Goal: Information Seeking & Learning: Learn about a topic

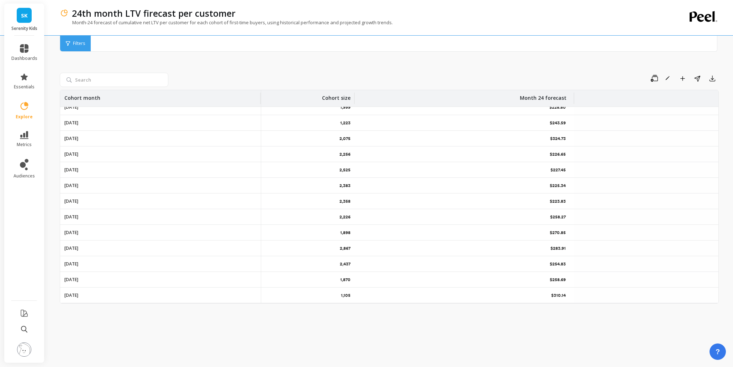
scroll to position [1245, 0]
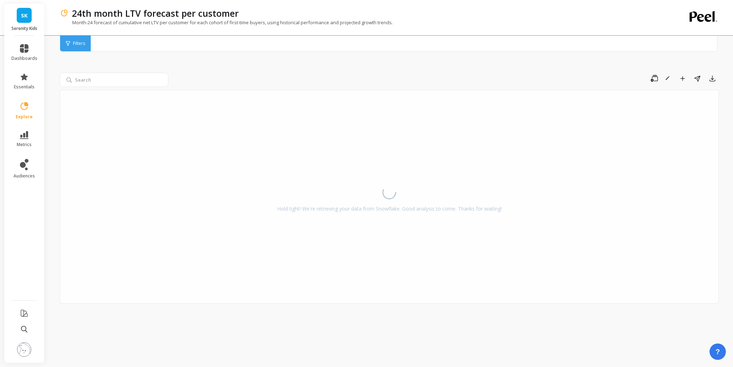
click at [149, 9] on p "24th month LTV forecast per customer" at bounding box center [155, 13] width 167 height 12
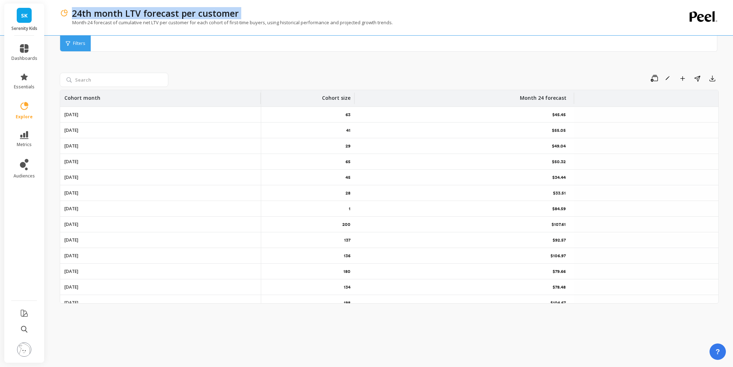
copy p "24th month LTV forecast per customer"
click at [23, 127] on li "metrics" at bounding box center [24, 139] width 35 height 25
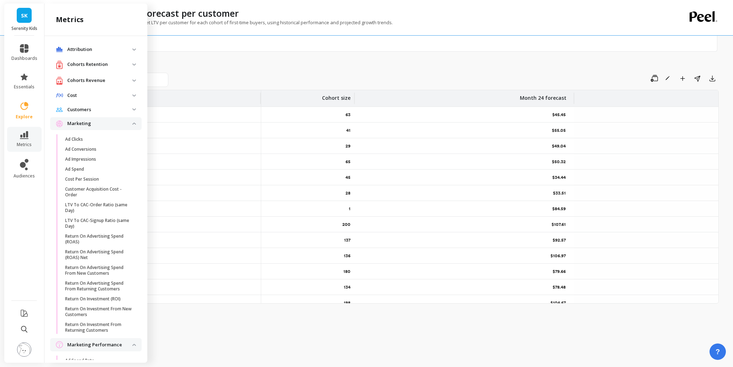
scroll to position [719, 0]
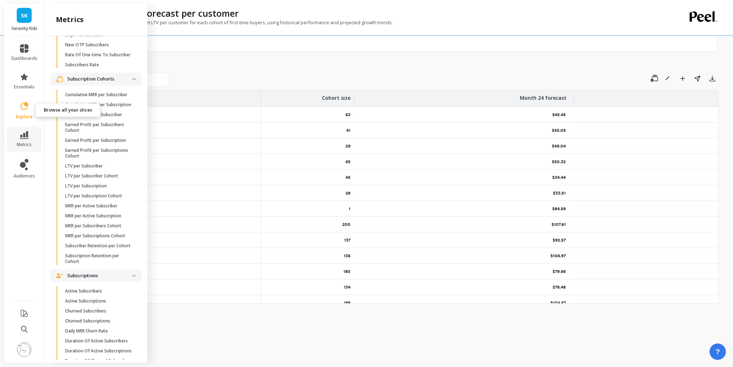
click at [28, 115] on span "explore" at bounding box center [24, 117] width 17 height 6
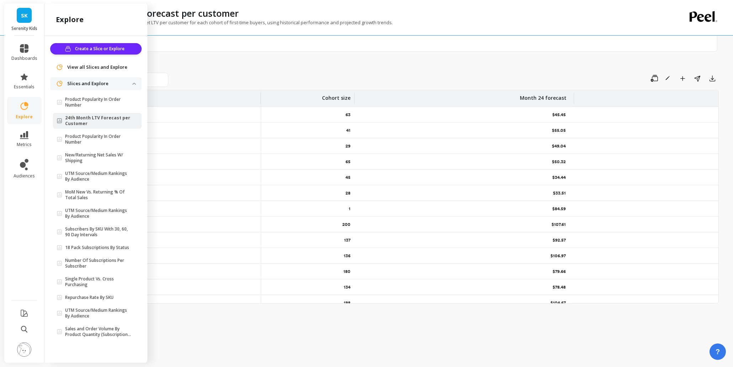
click at [96, 41] on div "Create a Slice or Explore View all Slices and Explore Slices and Explore Produc…" at bounding box center [95, 197] width 103 height 323
click at [93, 45] on span "Create a Slice or Explore" at bounding box center [101, 48] width 52 height 7
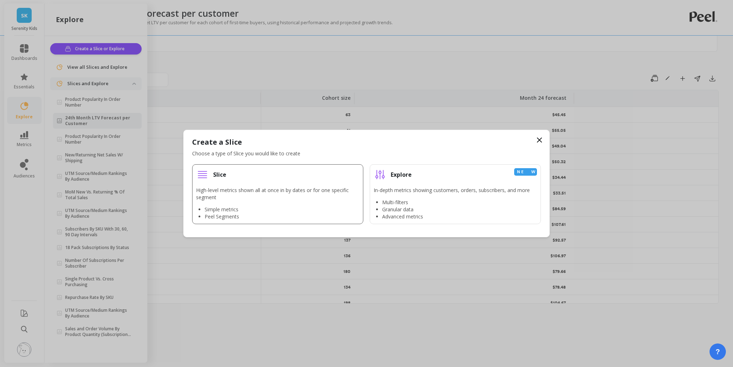
click at [277, 185] on li "Slice High-level metrics shown all at once in by dates or for one specific segm…" at bounding box center [277, 194] width 171 height 60
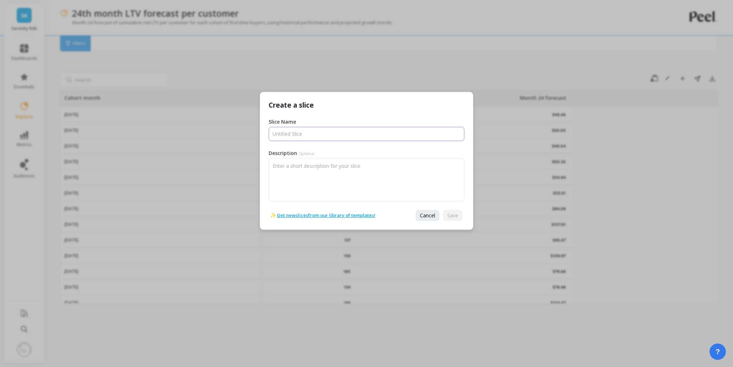
click at [318, 133] on input "Slice Name" at bounding box center [367, 134] width 196 height 14
type input "P"
drag, startPoint x: 316, startPoint y: 119, endPoint x: 306, endPoint y: 130, distance: 14.7
click at [313, 124] on div "Slice Name" at bounding box center [367, 129] width 196 height 23
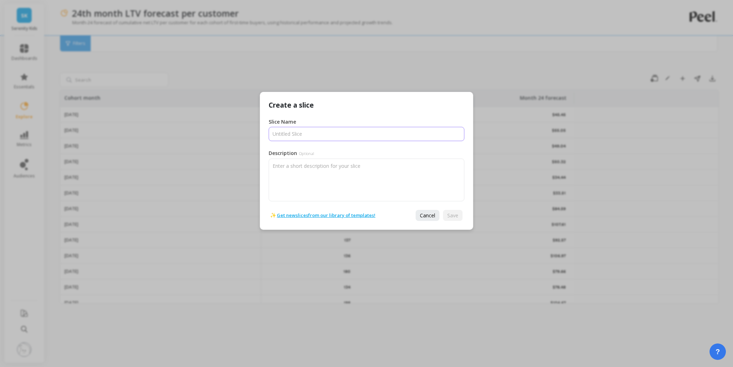
click at [306, 130] on input "Slice Name" at bounding box center [367, 134] width 196 height 14
click at [303, 133] on input "Slice Name" at bounding box center [367, 134] width 196 height 14
type input "Peel Slice"
click at [454, 212] on span "Save" at bounding box center [452, 215] width 11 height 7
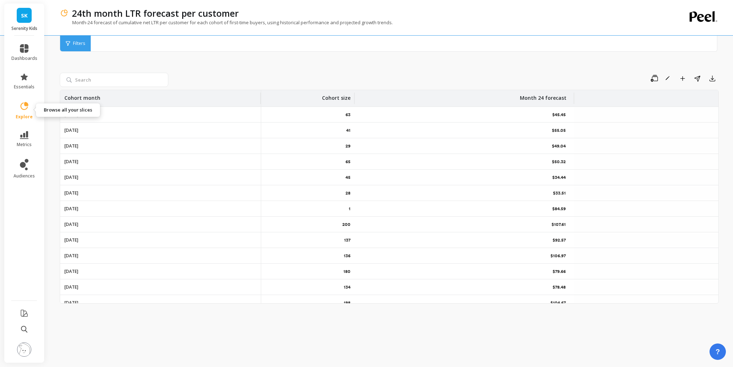
click at [27, 105] on icon at bounding box center [25, 106] width 8 height 8
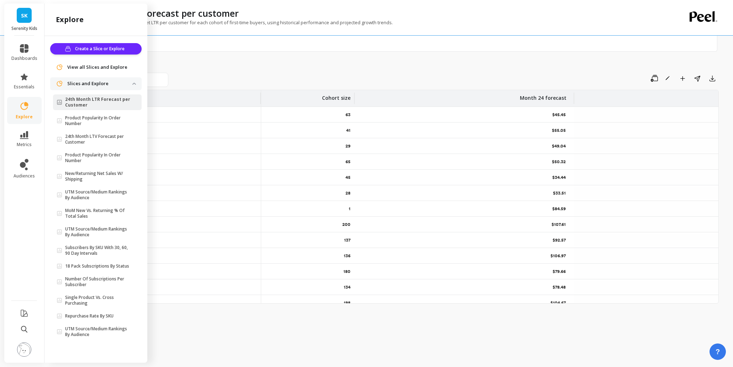
click at [202, 48] on div "Filters Filters" at bounding box center [389, 44] width 658 height 16
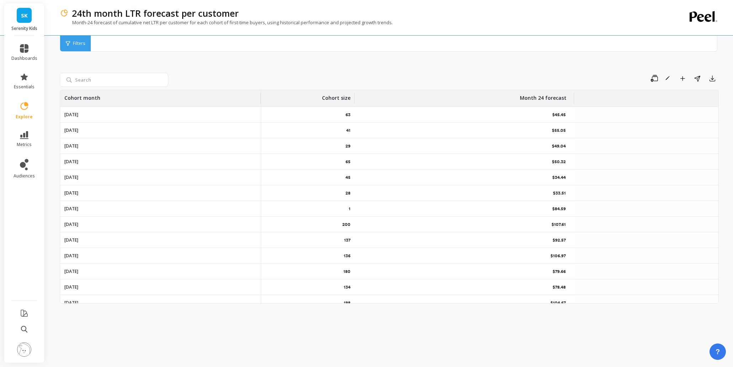
click at [24, 114] on span "explore" at bounding box center [24, 117] width 17 height 6
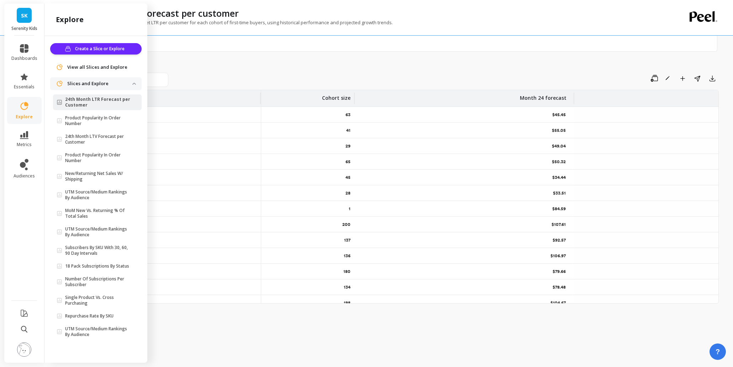
drag, startPoint x: 98, startPoint y: 141, endPoint x: 178, endPoint y: 127, distance: 81.2
click at [178, 127] on div "SK Serenity Kids dashboards essentials explore metrics audiences explore Create…" at bounding box center [366, 183] width 733 height 367
click at [116, 137] on p "24th Month LTV Forecast per Customer" at bounding box center [98, 138] width 67 height 11
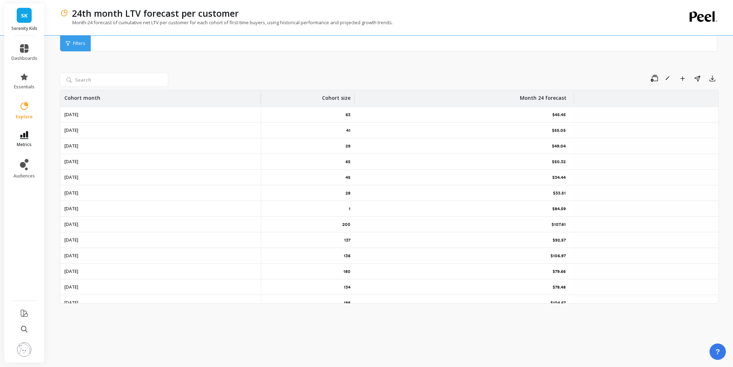
click at [31, 131] on link "metrics" at bounding box center [24, 139] width 26 height 16
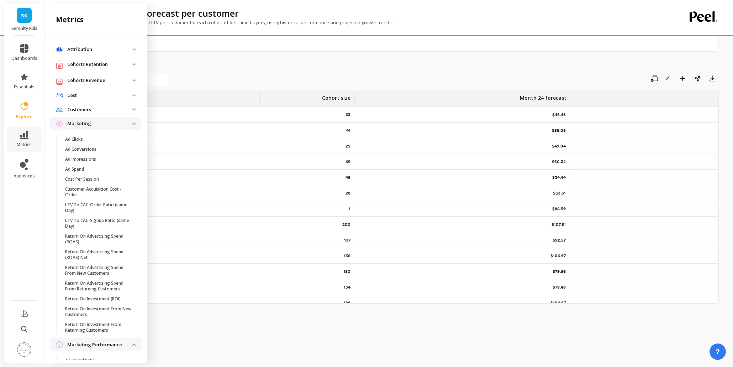
scroll to position [719, 0]
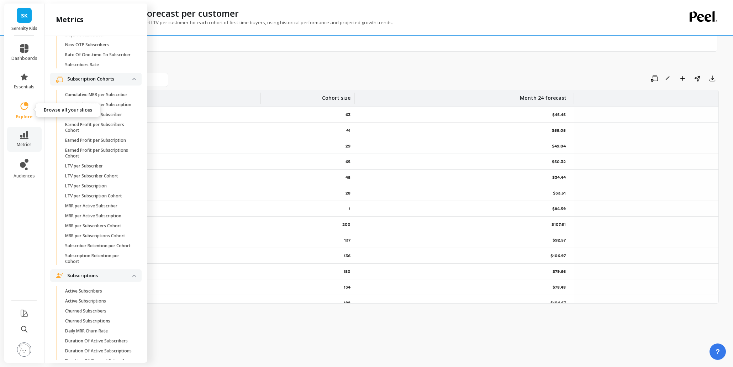
click at [21, 110] on icon at bounding box center [24, 106] width 10 height 10
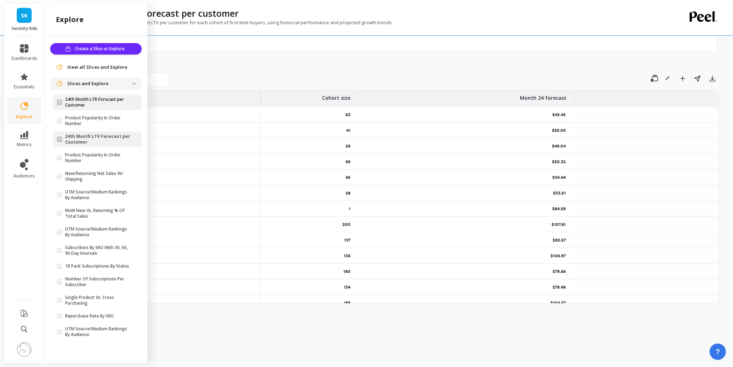
click at [110, 104] on p "24th Month LTR Forecast per Customer" at bounding box center [98, 101] width 67 height 11
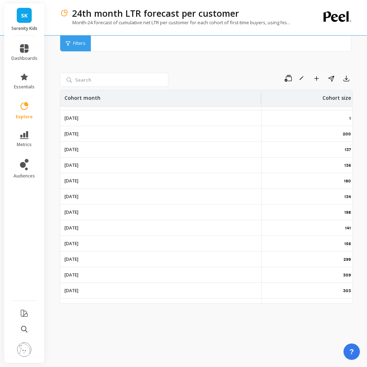
drag, startPoint x: 233, startPoint y: 304, endPoint x: 265, endPoint y: 300, distance: 32.2
click at [269, 301] on div "Save Rename Add to Dashboard Share Export Cohort month Cohort size Month 24 for…" at bounding box center [206, 197] width 293 height 320
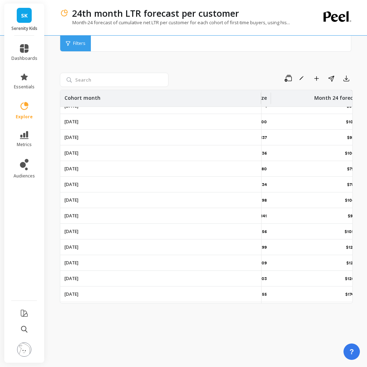
scroll to position [102, 106]
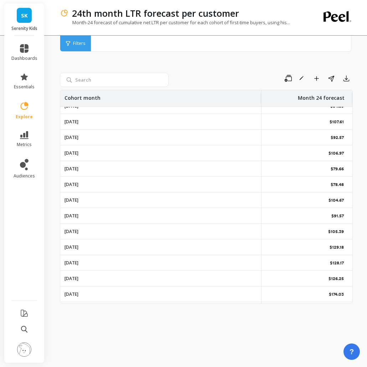
click at [255, 72] on div "Save Rename Add to Dashboard Share Export Cohort month Cohort size Month 24 for…" at bounding box center [206, 197] width 293 height 320
drag, startPoint x: 260, startPoint y: 98, endPoint x: 171, endPoint y: 109, distance: 89.4
click at [215, 75] on div "Save Rename Add to Dashboard Share Export" at bounding box center [261, 78] width 181 height 11
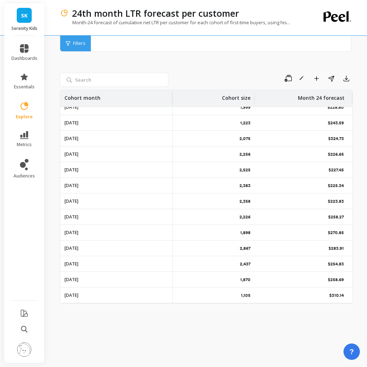
scroll to position [1251, 18]
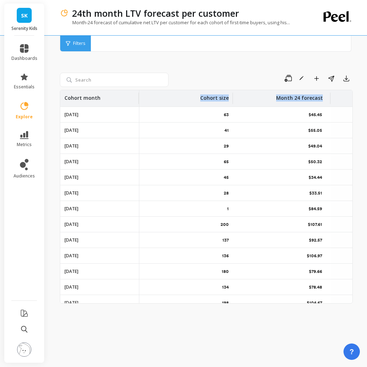
drag, startPoint x: 260, startPoint y: 95, endPoint x: 138, endPoint y: 107, distance: 122.7
click at [226, 67] on div "Save Rename Add to Dashboard Share Export Cohort month Cohort size Month 24 for…" at bounding box center [206, 197] width 293 height 320
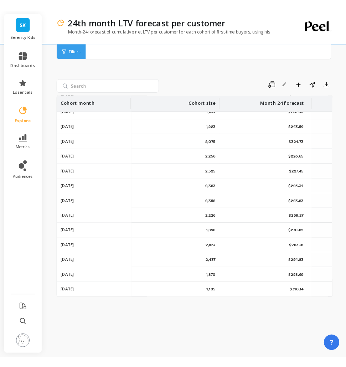
scroll to position [1245, 0]
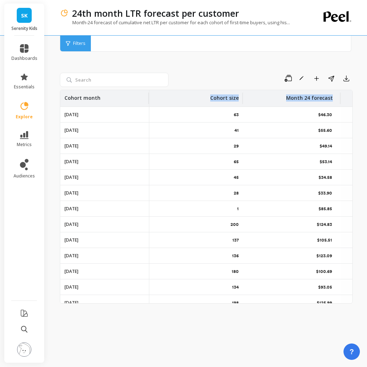
drag, startPoint x: 260, startPoint y: 97, endPoint x: 148, endPoint y: 107, distance: 112.5
click at [253, 68] on div "Save Rename Add to Dashboard Share Export Cohort month Cohort size Month 24 for…" at bounding box center [206, 197] width 293 height 320
drag, startPoint x: 317, startPoint y: 160, endPoint x: 335, endPoint y: 163, distance: 17.6
click at [335, 163] on div "$53.14" at bounding box center [292, 161] width 98 height 15
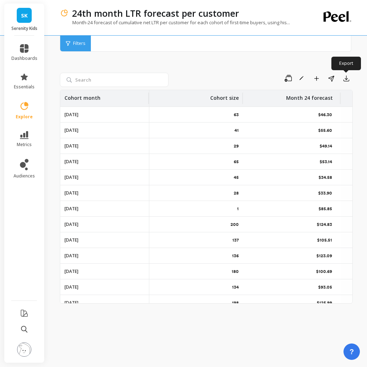
click at [317, 270] on p "$100.69" at bounding box center [324, 271] width 17 height 6
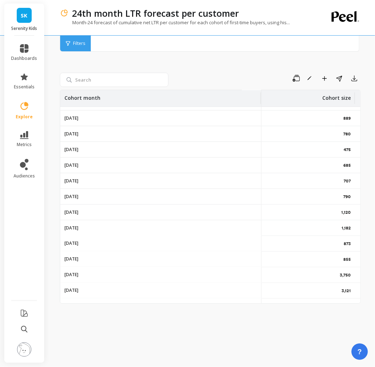
scroll to position [88, 0]
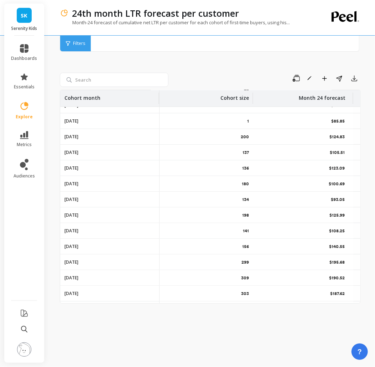
drag, startPoint x: 260, startPoint y: 99, endPoint x: 158, endPoint y: 108, distance: 102.2
click at [274, 120] on div "$85.85" at bounding box center [303, 120] width 100 height 15
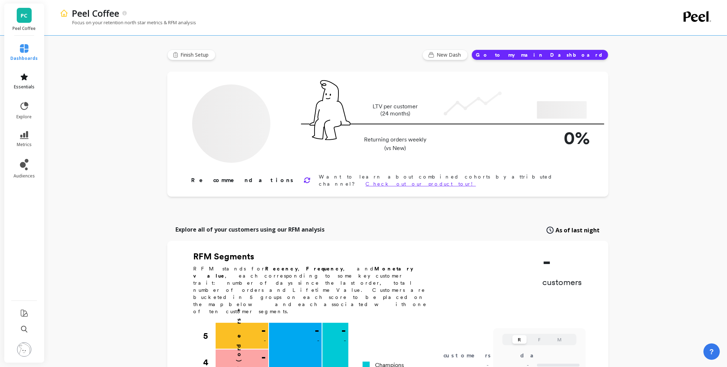
type input "Champions"
type input "8712"
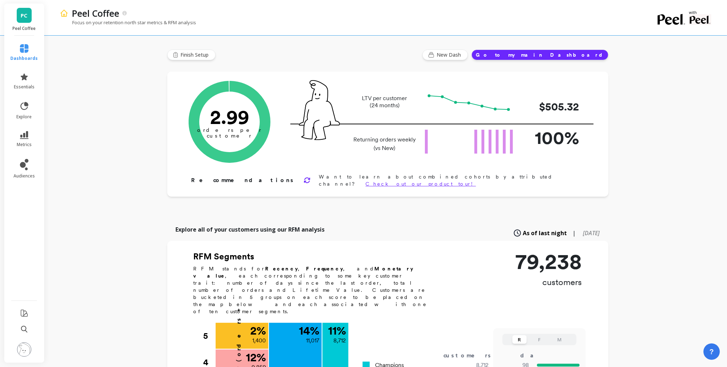
click at [27, 130] on li "metrics" at bounding box center [24, 139] width 36 height 25
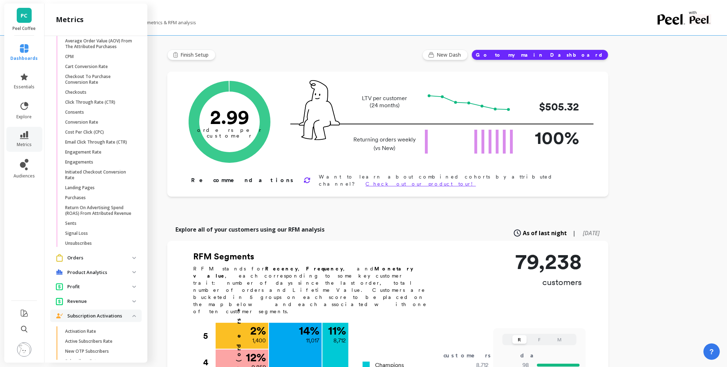
scroll to position [482, 0]
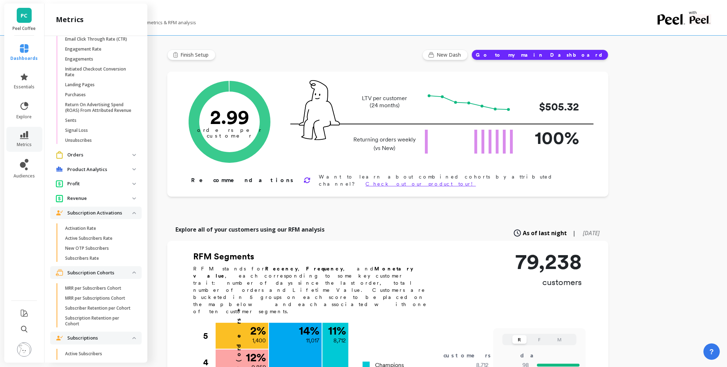
click at [100, 202] on p "Revenue" at bounding box center [99, 198] width 65 height 7
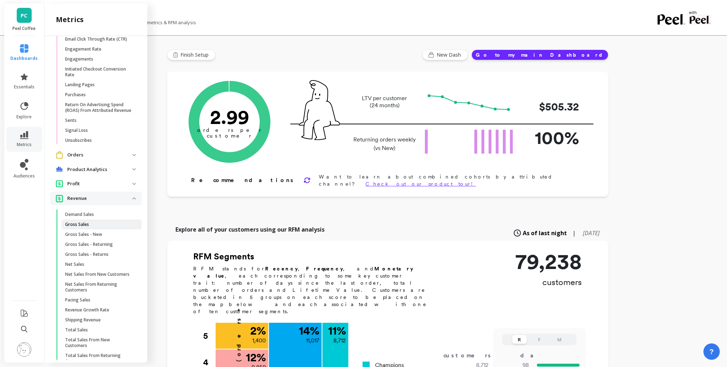
scroll to position [577, 0]
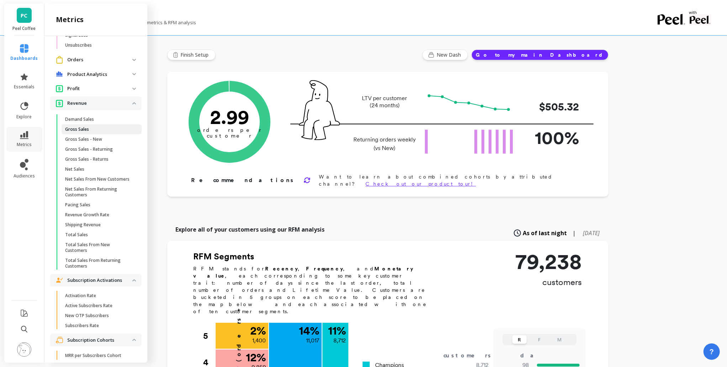
drag, startPoint x: 93, startPoint y: 139, endPoint x: 98, endPoint y: 136, distance: 5.4
click at [98, 136] on ul "Demand Sales Gross Sales Gross Sales - New Gross Sales - Returning Gross Sales …" at bounding box center [97, 193] width 89 height 159
click at [98, 132] on span "Gross Sales" at bounding box center [99, 129] width 68 height 6
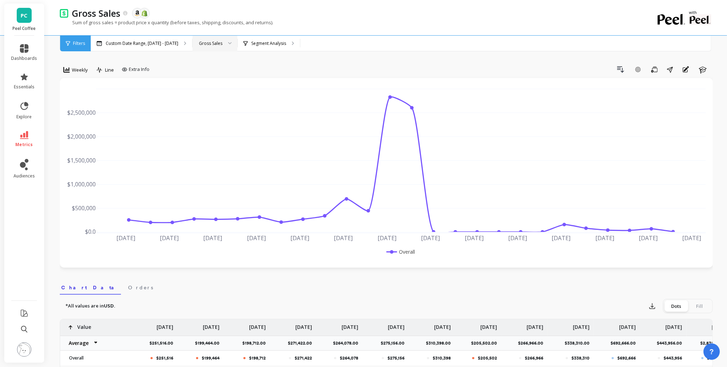
click at [216, 38] on div "Gross Sales" at bounding box center [215, 44] width 45 height 16
click at [88, 70] on div "Weekly" at bounding box center [75, 70] width 29 height 12
click at [80, 128] on div "Monthly" at bounding box center [86, 126] width 41 height 7
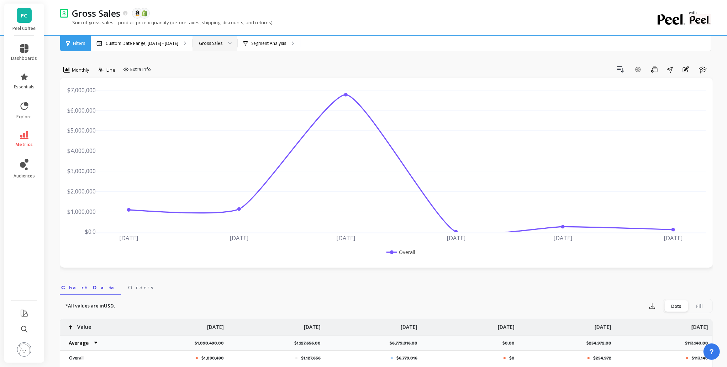
click at [32, 133] on link "metrics" at bounding box center [24, 139] width 26 height 16
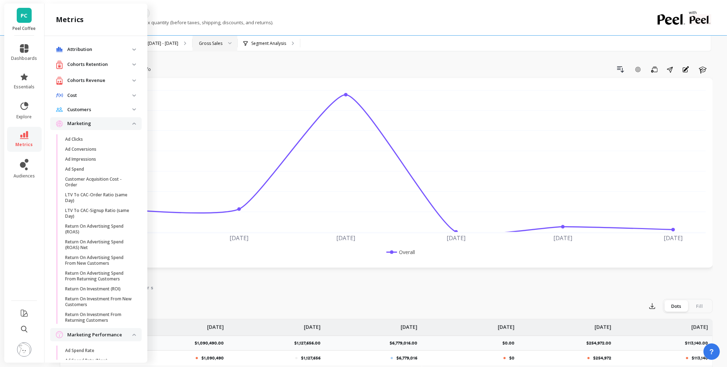
scroll to position [577, 0]
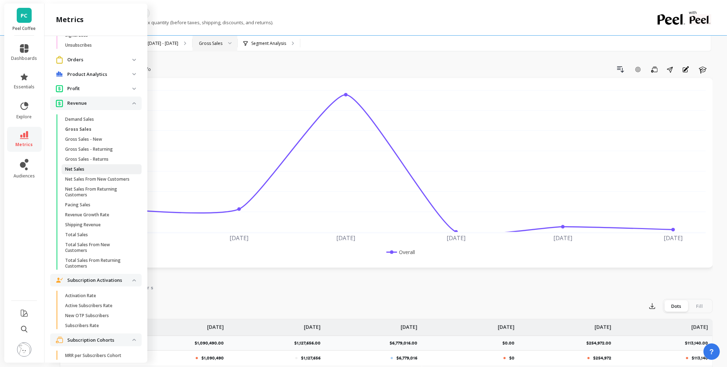
click at [107, 174] on link "Net Sales" at bounding box center [102, 169] width 80 height 10
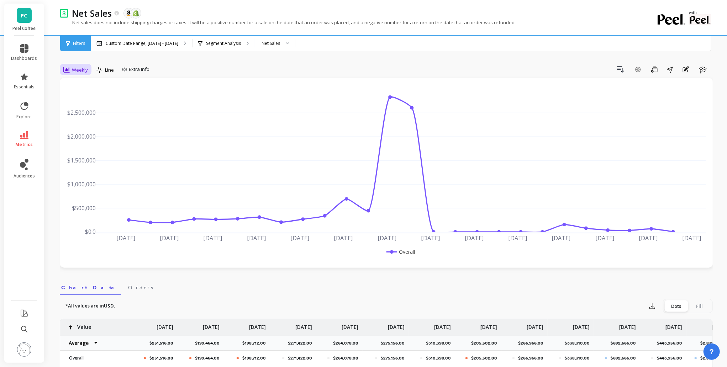
click at [75, 70] on span "Weekly" at bounding box center [80, 70] width 16 height 7
click at [73, 126] on div "Monthly" at bounding box center [86, 126] width 41 height 7
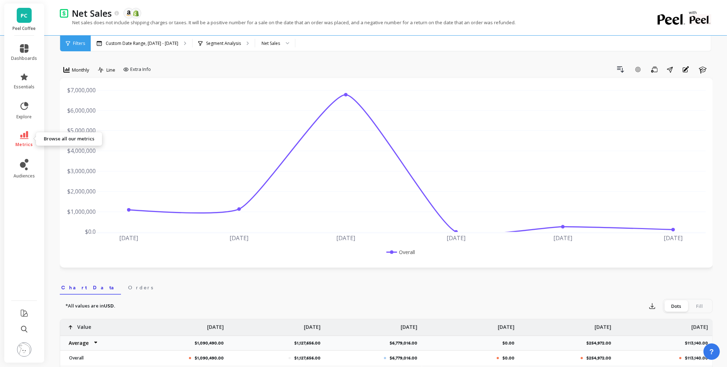
click at [26, 138] on icon at bounding box center [24, 135] width 9 height 8
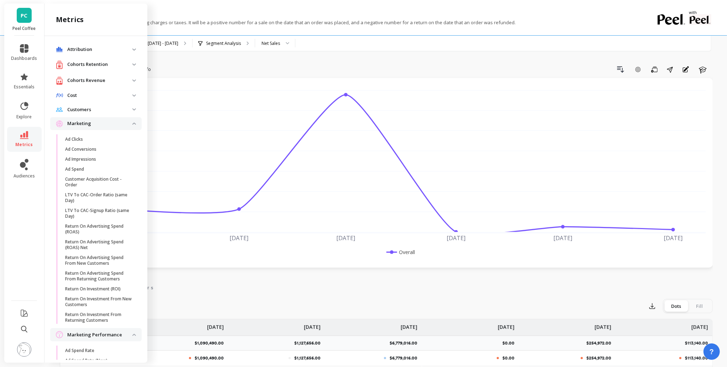
scroll to position [577, 0]
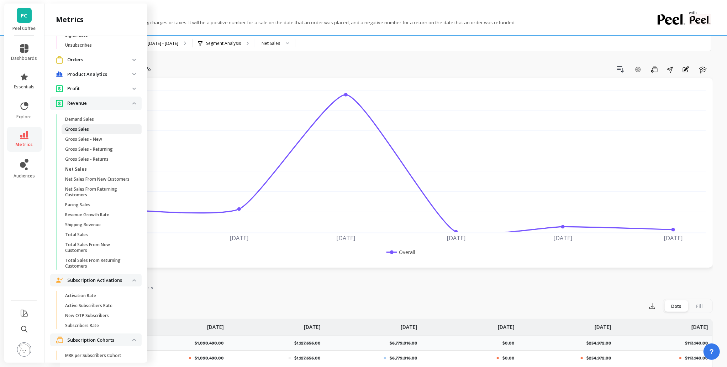
click at [94, 132] on span "Gross Sales" at bounding box center [99, 129] width 68 height 6
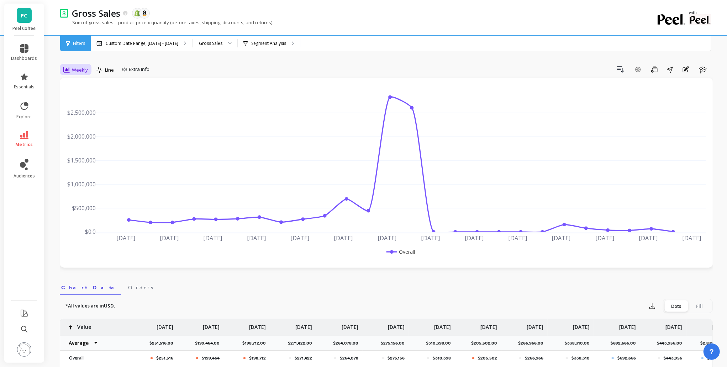
click at [79, 68] on span "Weekly" at bounding box center [80, 70] width 16 height 7
click at [81, 130] on div "Monthly" at bounding box center [86, 126] width 41 height 7
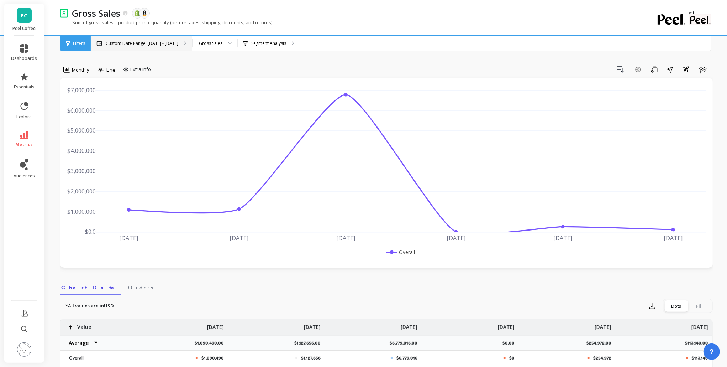
click at [154, 43] on p "Custom Date Range, [DATE] - [DATE]" at bounding box center [142, 44] width 73 height 6
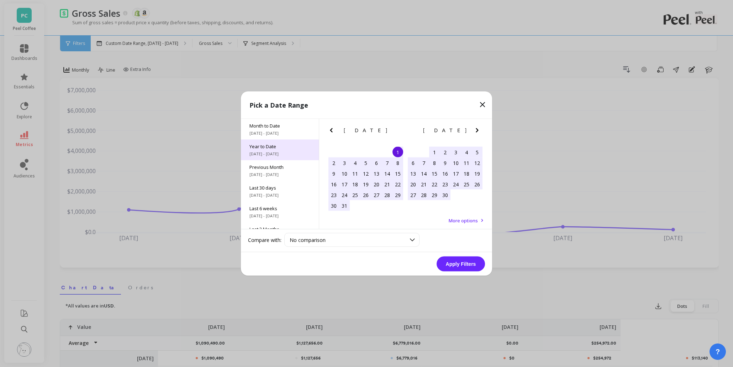
click at [294, 150] on div "Year to Date 1/1/2025 - 8/19/2025" at bounding box center [280, 149] width 78 height 21
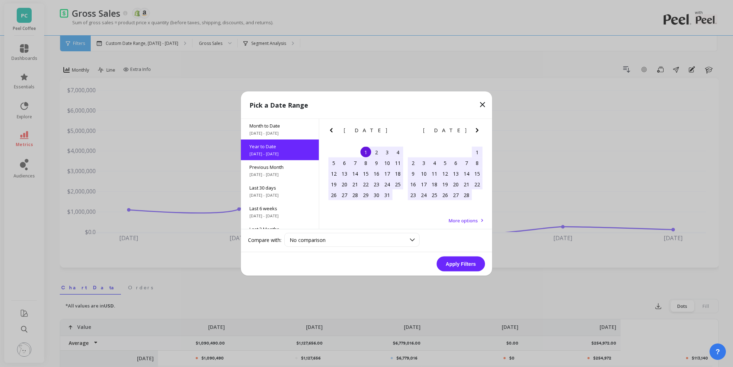
click at [458, 260] on button "Apply Filters" at bounding box center [461, 263] width 48 height 15
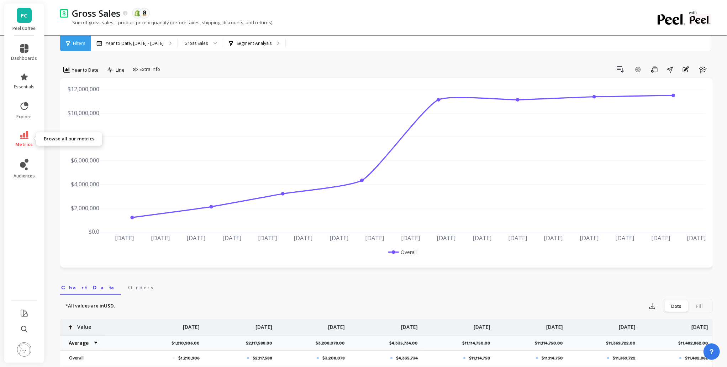
click at [29, 139] on link "metrics" at bounding box center [24, 139] width 26 height 16
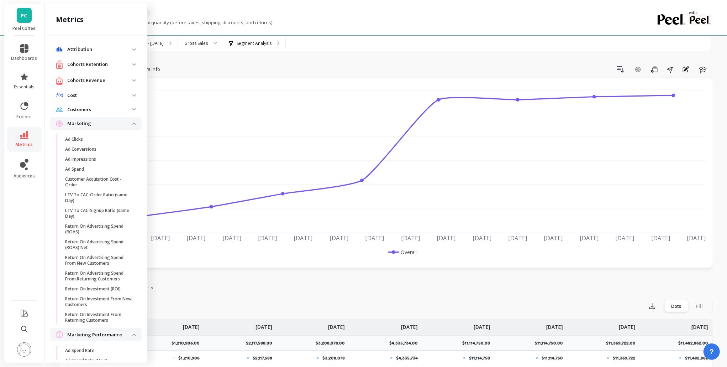
scroll to position [559, 0]
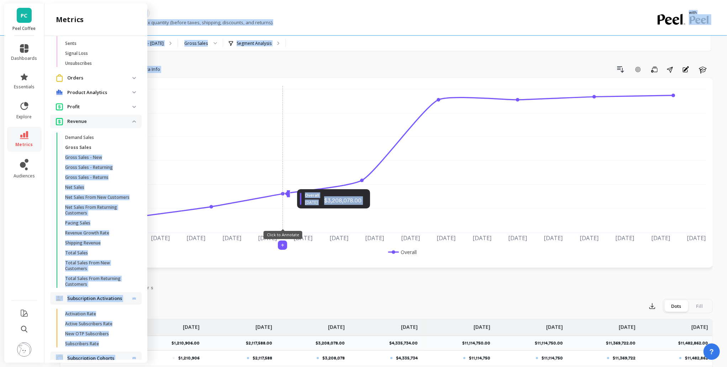
drag, startPoint x: 104, startPoint y: 152, endPoint x: 421, endPoint y: 4, distance: 350.6
click at [415, 27] on div "Sum of gross sales = product price x quantity (before taxes, shipping, discount…" at bounding box center [357, 26] width 595 height 14
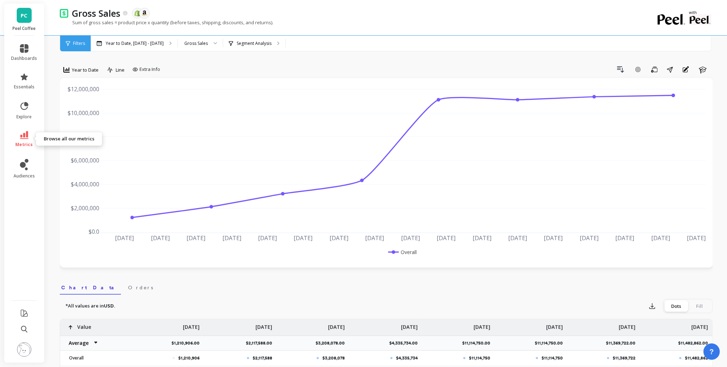
click at [22, 135] on icon at bounding box center [24, 135] width 9 height 8
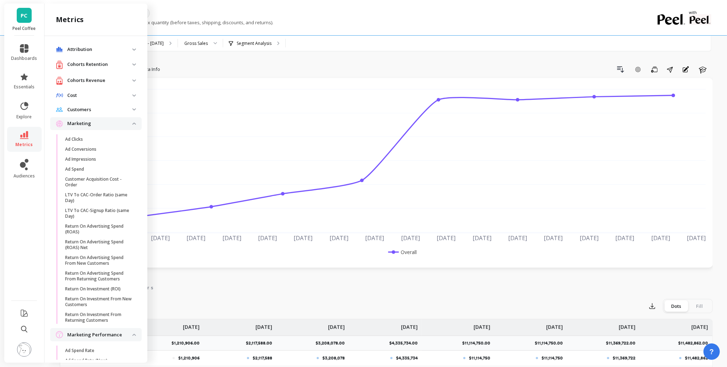
scroll to position [559, 0]
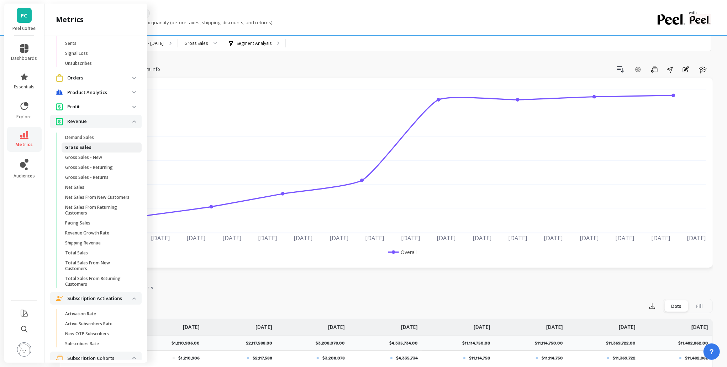
click at [84, 147] on link "Gross Sales" at bounding box center [102, 147] width 80 height 10
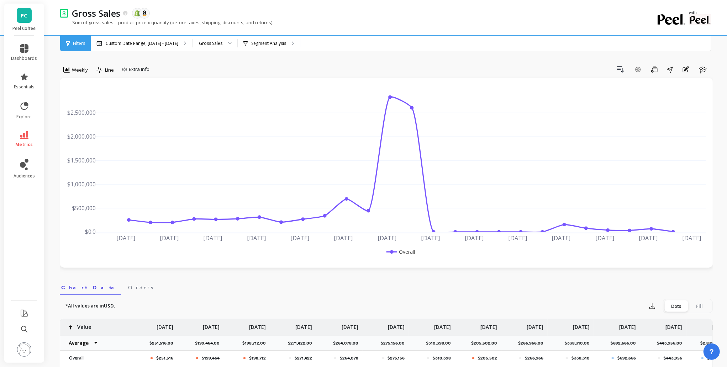
click at [24, 149] on li "metrics" at bounding box center [24, 139] width 35 height 25
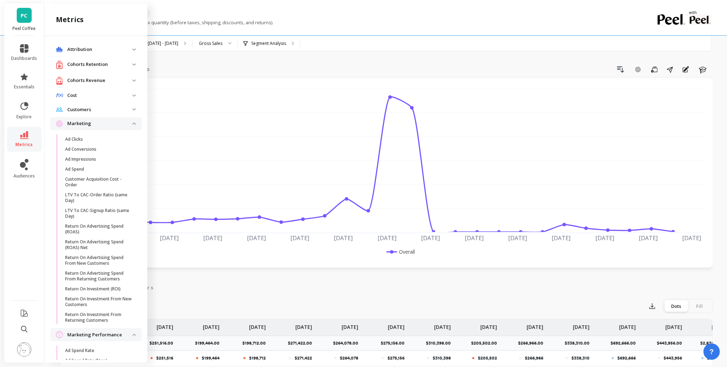
scroll to position [559, 0]
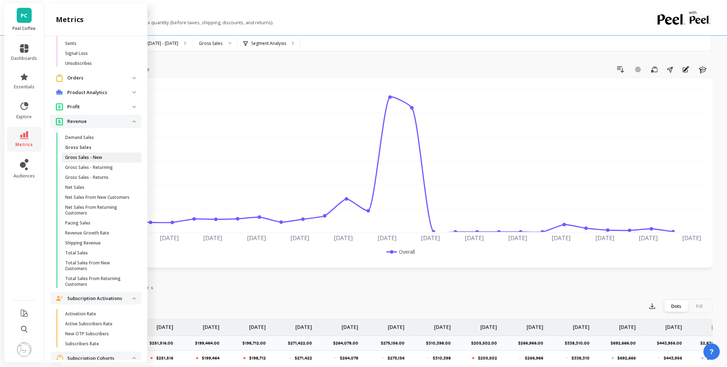
click at [102, 160] on span "Gross Sales - New" at bounding box center [99, 157] width 68 height 6
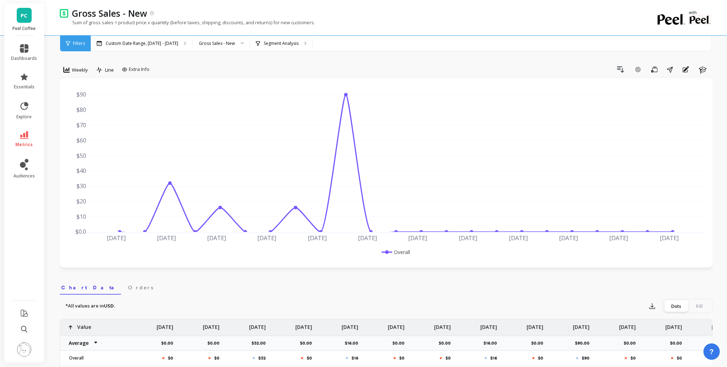
click at [11, 133] on li "metrics" at bounding box center [24, 139] width 35 height 25
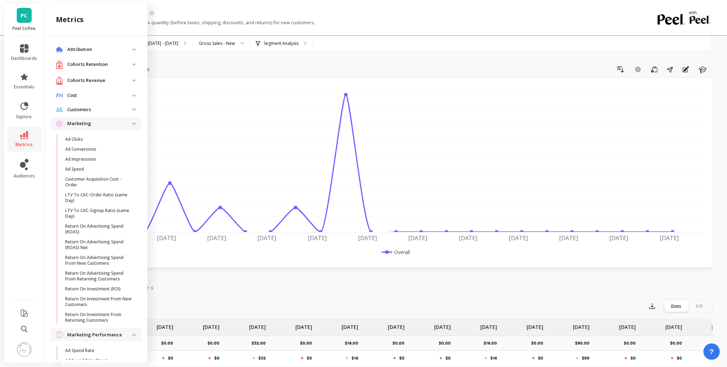
scroll to position [559, 0]
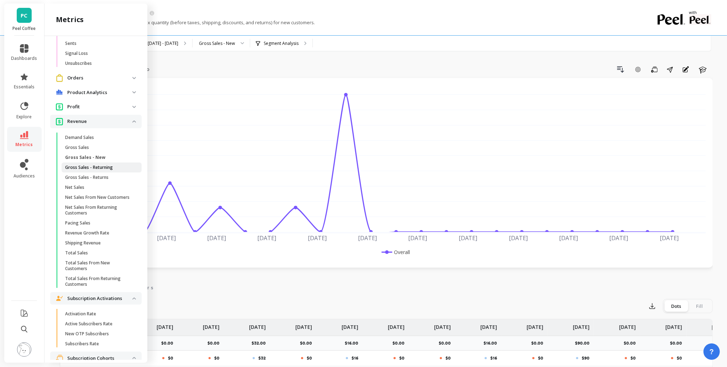
click at [106, 170] on p "Gross Sales - Returning" at bounding box center [89, 167] width 48 height 6
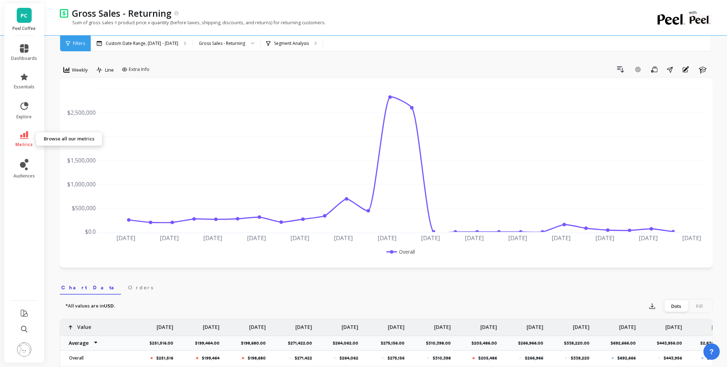
click at [16, 136] on link "metrics" at bounding box center [24, 139] width 26 height 16
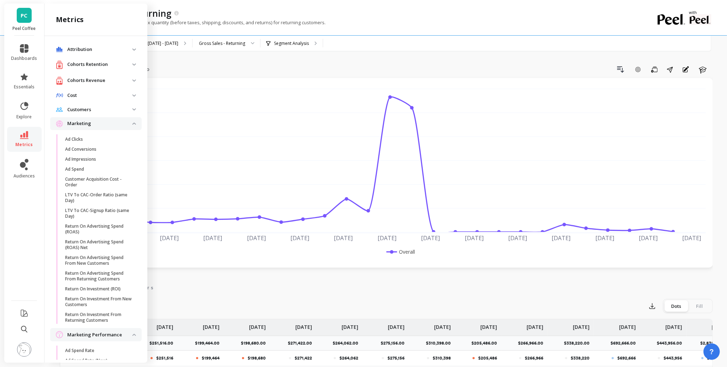
scroll to position [559, 0]
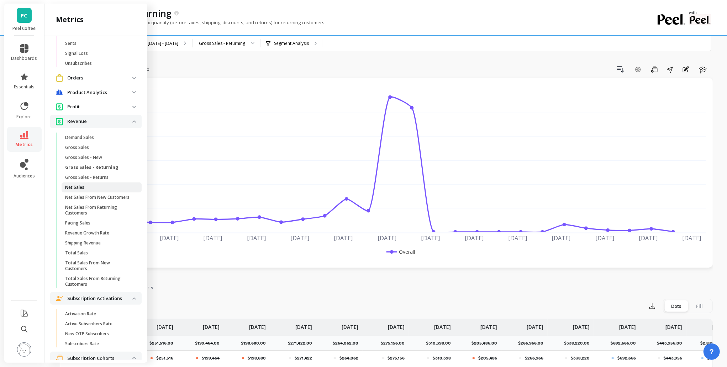
click at [91, 190] on span "Net Sales" at bounding box center [99, 187] width 68 height 6
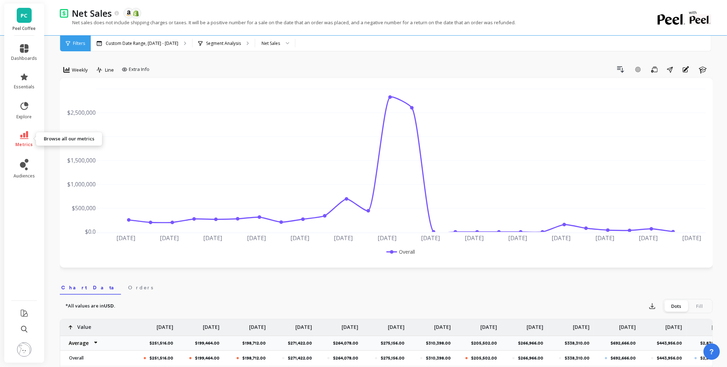
click at [27, 139] on link "metrics" at bounding box center [24, 139] width 26 height 16
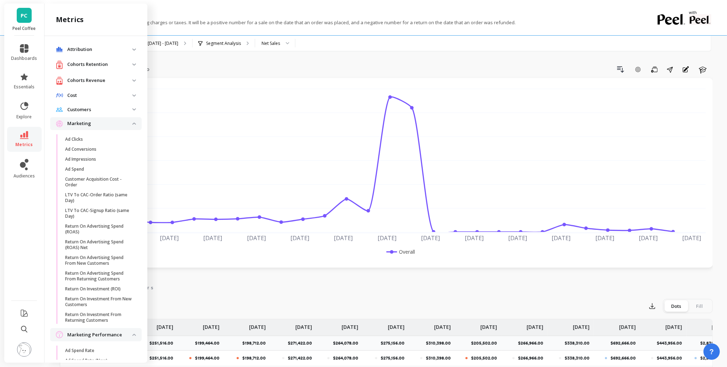
scroll to position [559, 0]
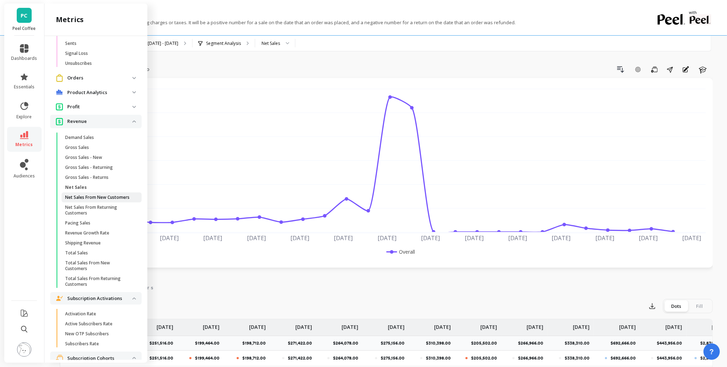
click at [107, 200] on p "Net Sales From New Customers" at bounding box center [97, 197] width 64 height 6
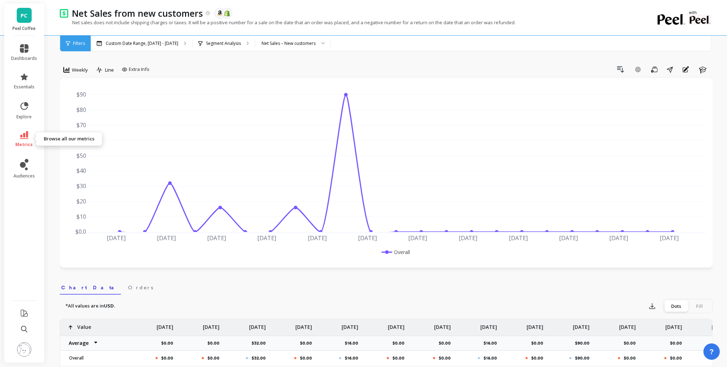
click at [30, 135] on link "metrics" at bounding box center [24, 139] width 26 height 16
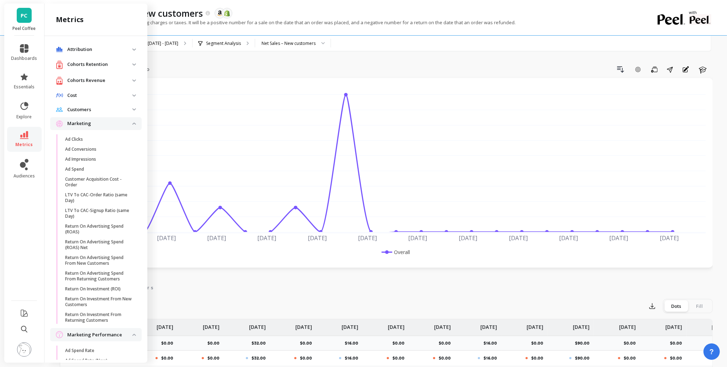
scroll to position [559, 0]
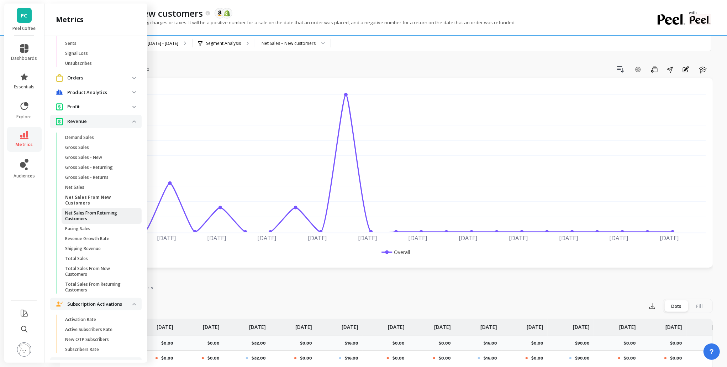
click at [100, 221] on p "Net Sales From Returning Customers" at bounding box center [99, 215] width 68 height 11
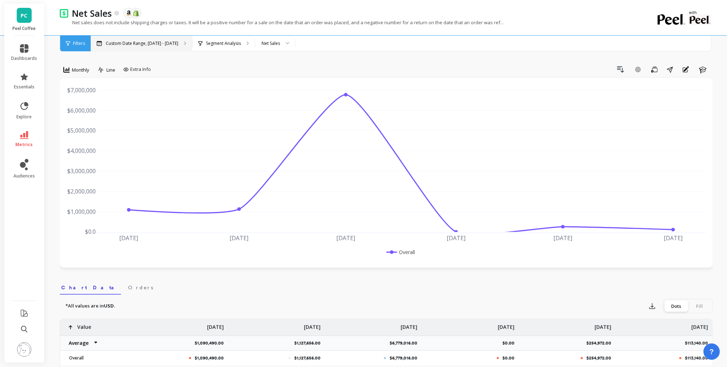
click at [172, 45] on p "Custom Date Range, [DATE] - [DATE]" at bounding box center [142, 44] width 73 height 6
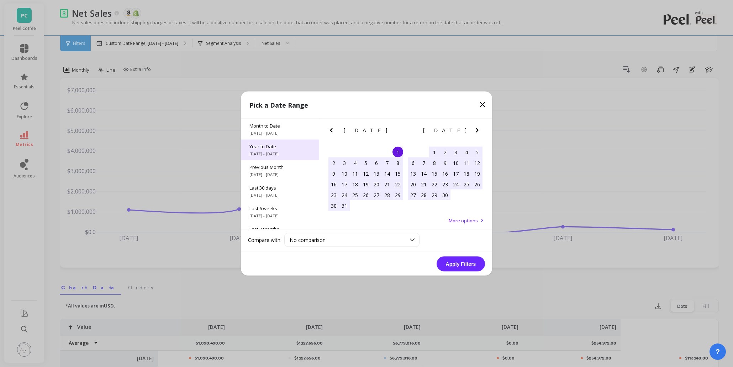
click at [271, 139] on div "Year to Date [DATE] - [DATE]" at bounding box center [280, 149] width 78 height 21
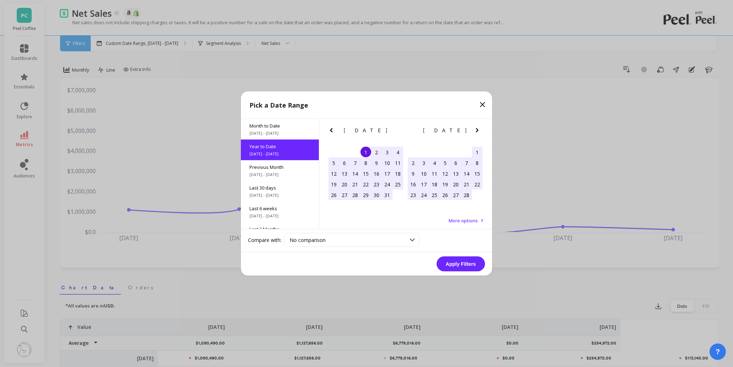
click at [456, 256] on button "Apply Filters" at bounding box center [461, 263] width 48 height 15
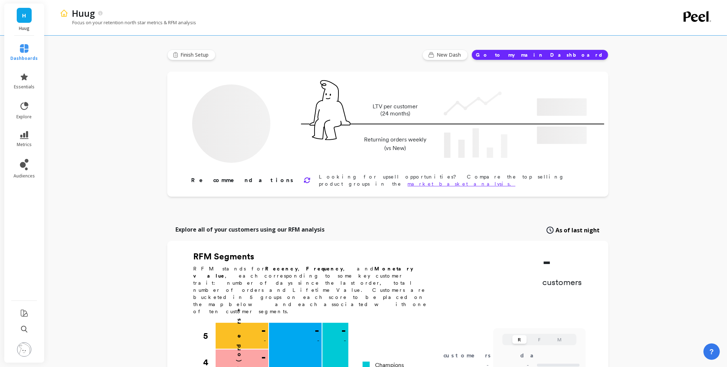
type input "Champions"
type input "1839"
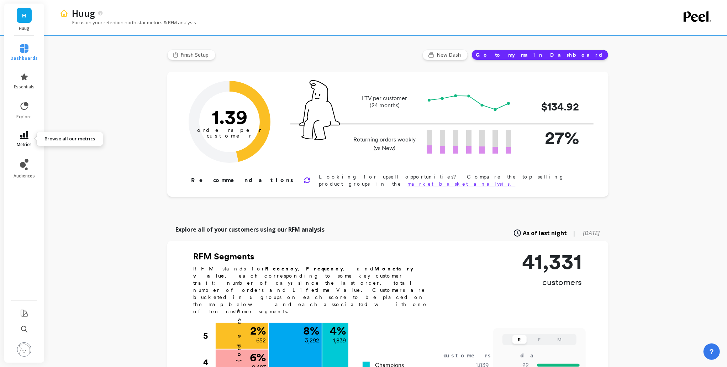
click at [30, 133] on link "metrics" at bounding box center [24, 139] width 27 height 16
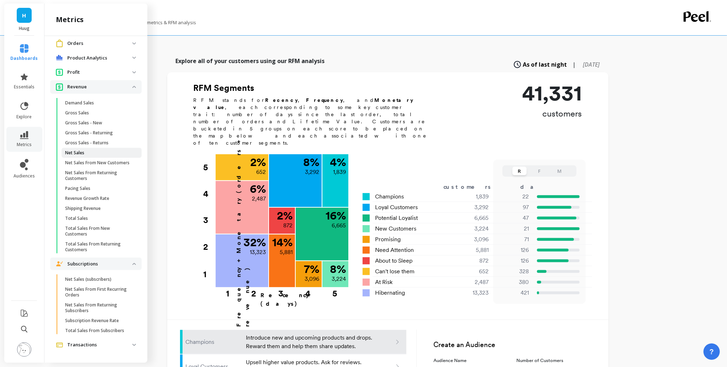
scroll to position [285, 0]
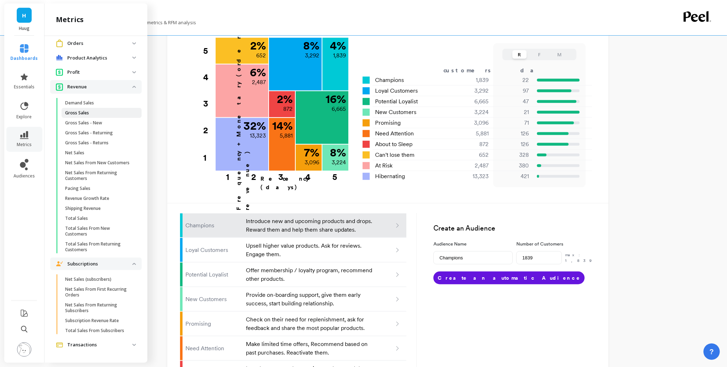
click at [82, 110] on p "Gross Sales" at bounding box center [77, 113] width 24 height 6
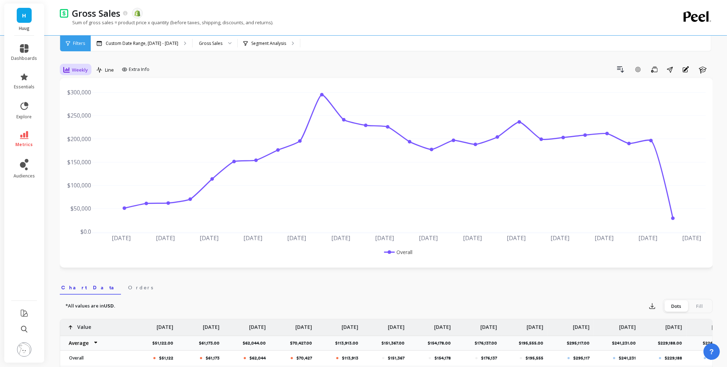
click at [70, 70] on div "Weekly" at bounding box center [75, 69] width 25 height 9
click at [88, 129] on div "Monthly" at bounding box center [86, 126] width 41 height 7
click at [26, 138] on icon at bounding box center [24, 135] width 9 height 8
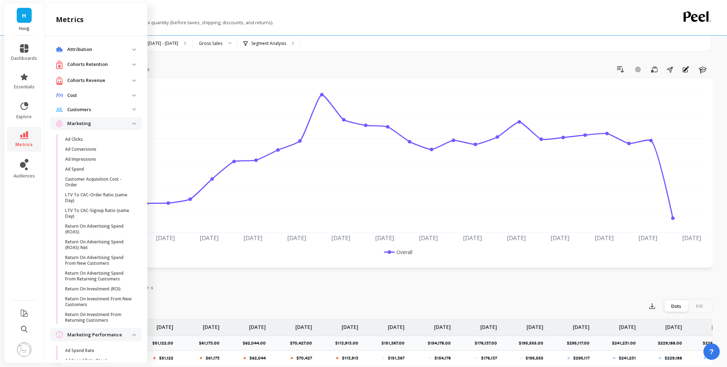
scroll to position [559, 0]
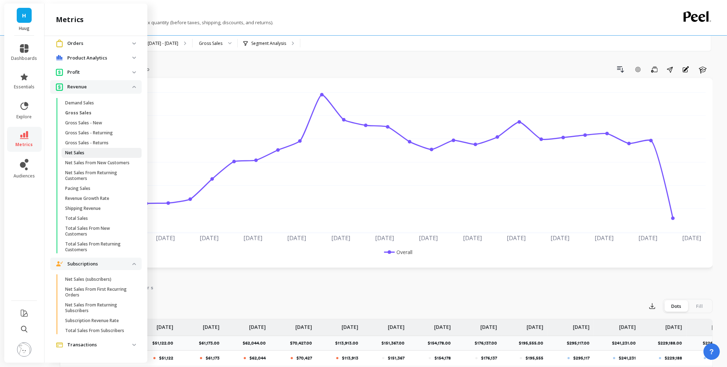
click at [92, 148] on link "Net Sales" at bounding box center [102, 153] width 80 height 10
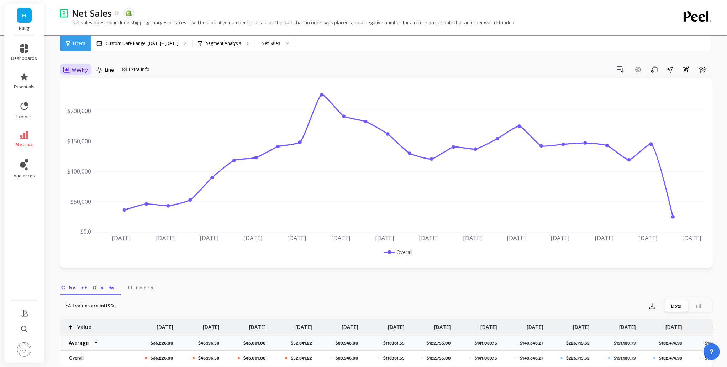
click at [70, 67] on div "Weekly" at bounding box center [75, 69] width 25 height 9
click at [75, 131] on div "Monthly" at bounding box center [86, 126] width 49 height 12
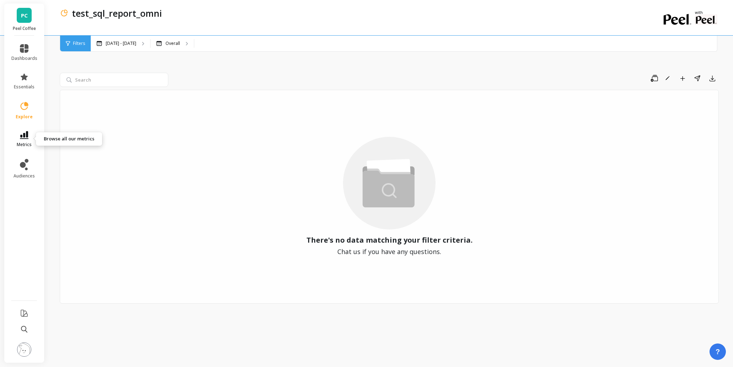
click at [16, 141] on link "metrics" at bounding box center [24, 139] width 26 height 16
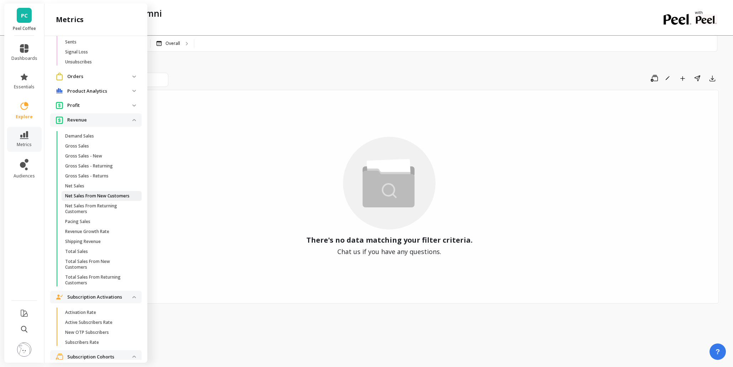
scroll to position [559, 0]
click at [107, 125] on p "Revenue" at bounding box center [99, 121] width 65 height 7
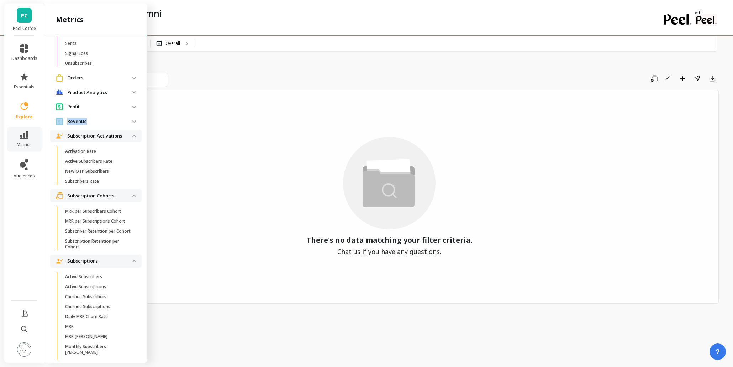
click at [107, 125] on p "Revenue" at bounding box center [99, 121] width 65 height 7
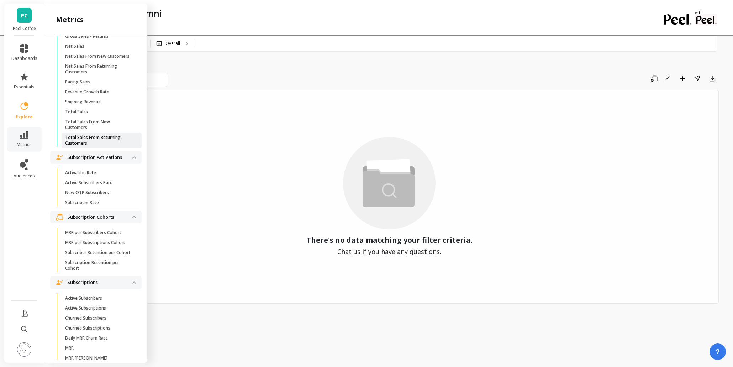
scroll to position [701, 0]
click at [113, 129] on p "Total Sales From New Customers" at bounding box center [99, 122] width 68 height 11
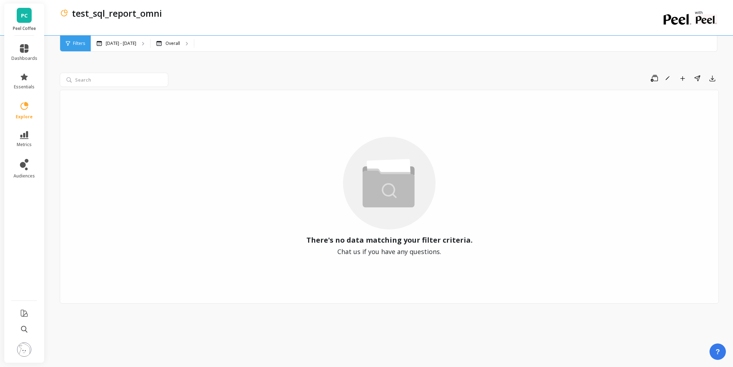
scroll to position [0, 0]
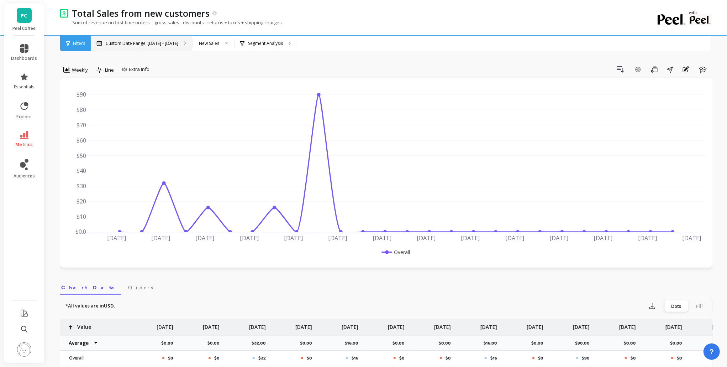
click at [134, 45] on p "Custom Date Range, [DATE] - [DATE]" at bounding box center [142, 44] width 73 height 6
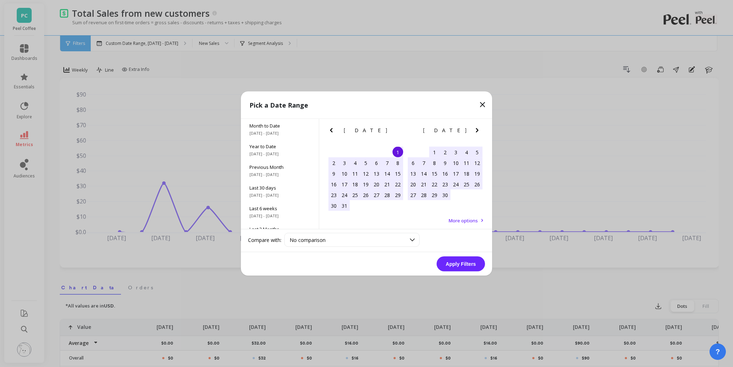
scroll to position [96, 0]
click at [278, 210] on div "All Data [DATE] - [DATE]" at bounding box center [280, 218] width 78 height 21
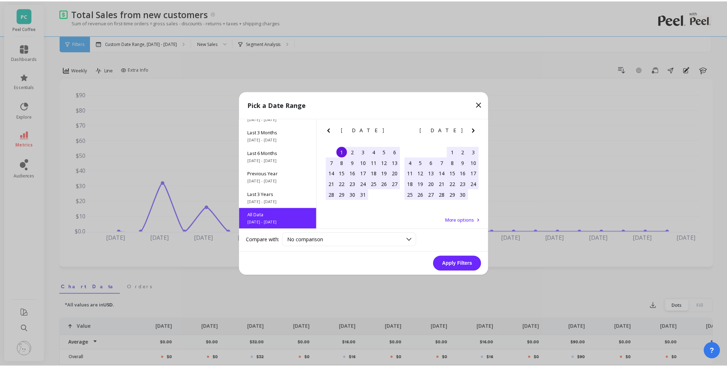
scroll to position [0, 0]
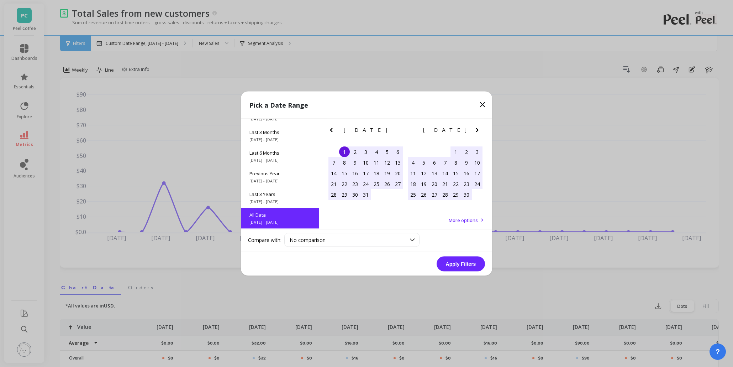
click at [446, 261] on button "Apply Filters" at bounding box center [461, 263] width 48 height 15
